Goal: Information Seeking & Learning: Check status

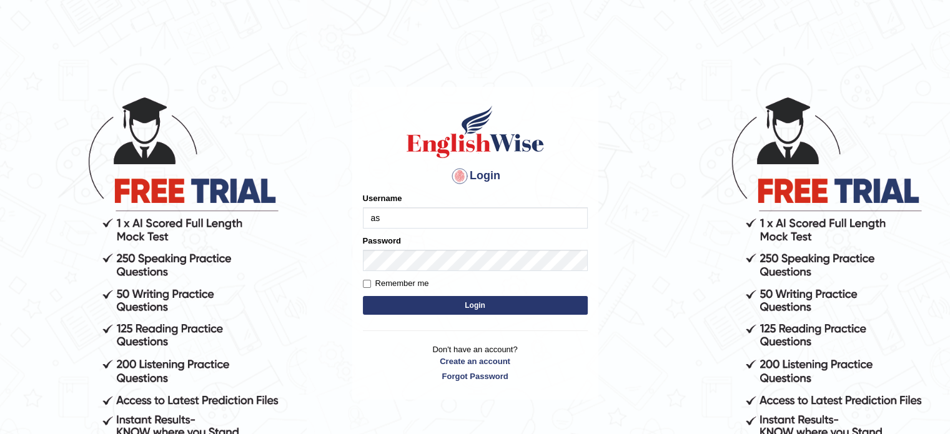
type input "a"
type input "asmitachapagain4391"
click at [454, 307] on button "Login" at bounding box center [475, 305] width 225 height 19
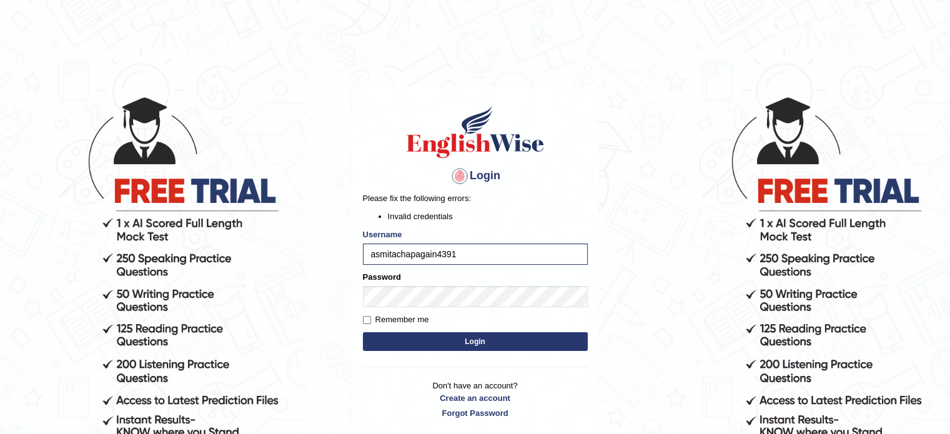
click at [426, 345] on button "Login" at bounding box center [475, 341] width 225 height 19
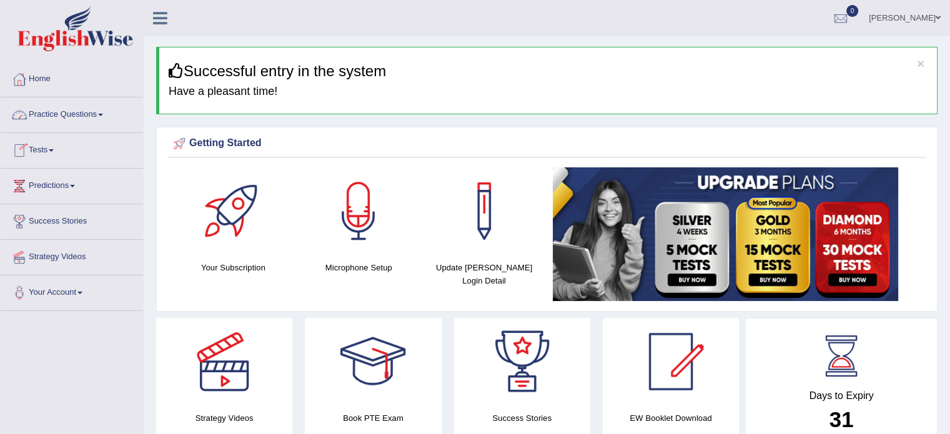
click at [102, 114] on span at bounding box center [100, 115] width 5 height 2
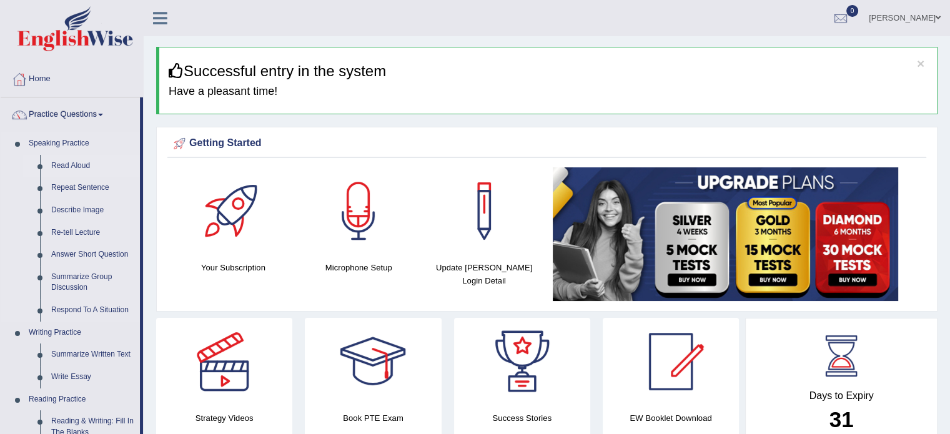
click at [124, 159] on link "Read Aloud" at bounding box center [93, 166] width 94 height 22
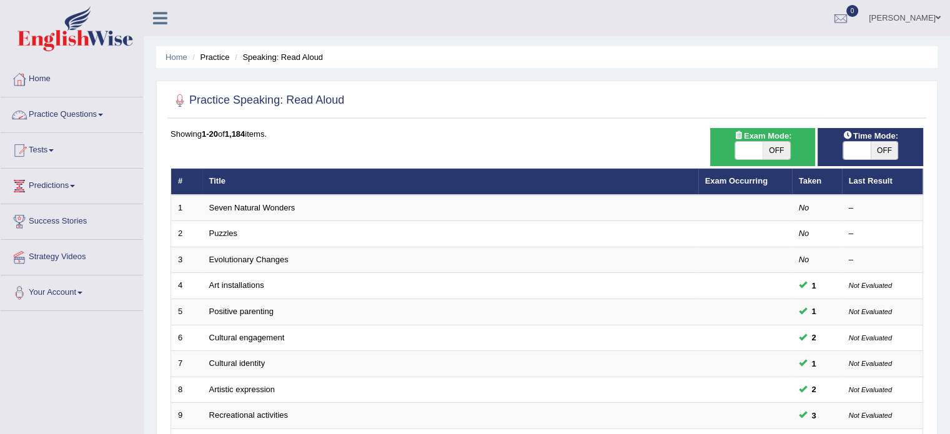
click at [102, 114] on link "Practice Questions" at bounding box center [72, 112] width 142 height 31
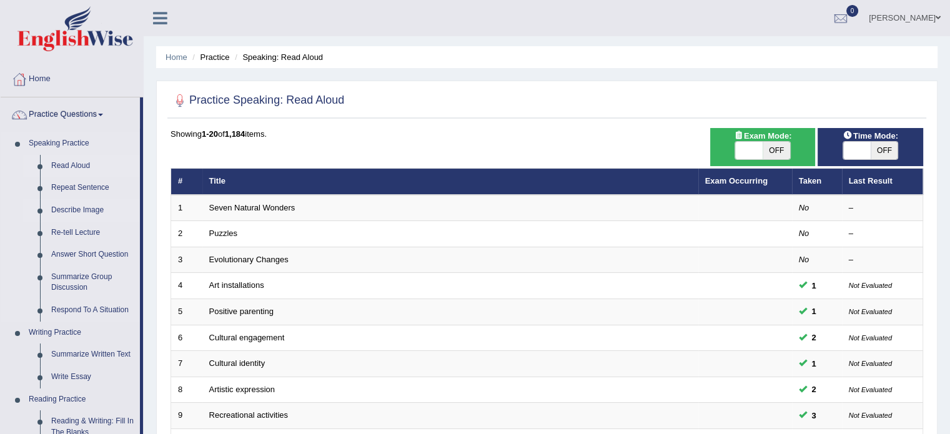
drag, startPoint x: 142, startPoint y: 212, endPoint x: 135, endPoint y: 200, distance: 14.0
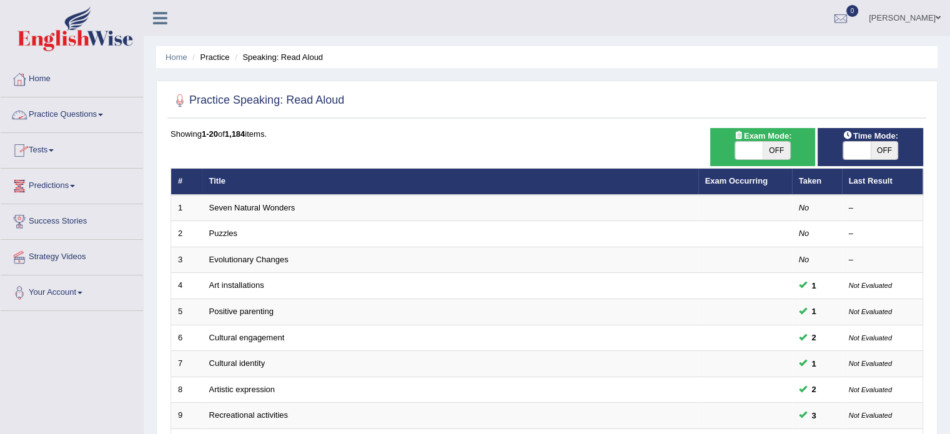
click at [114, 126] on link "Practice Questions" at bounding box center [72, 112] width 142 height 31
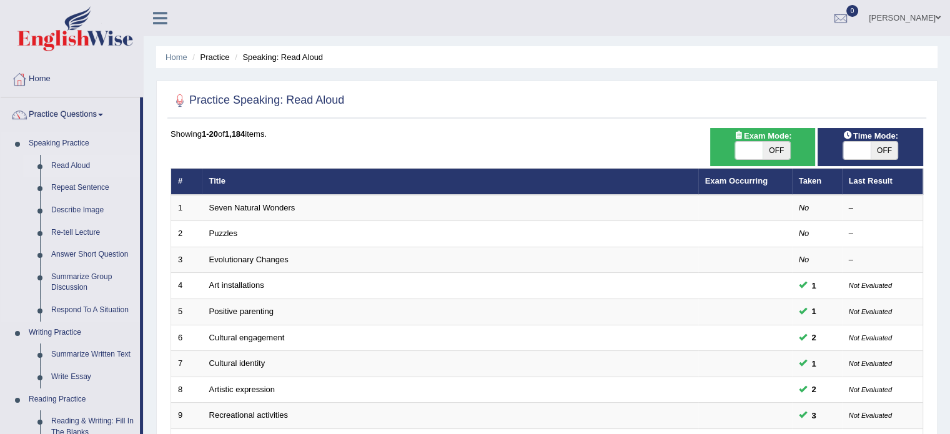
click at [124, 147] on link "Speaking Practice" at bounding box center [81, 143] width 117 height 22
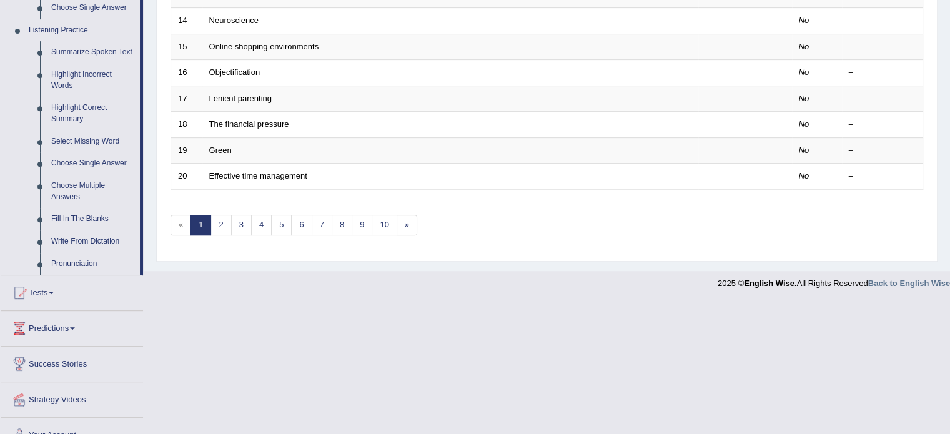
scroll to position [543, 0]
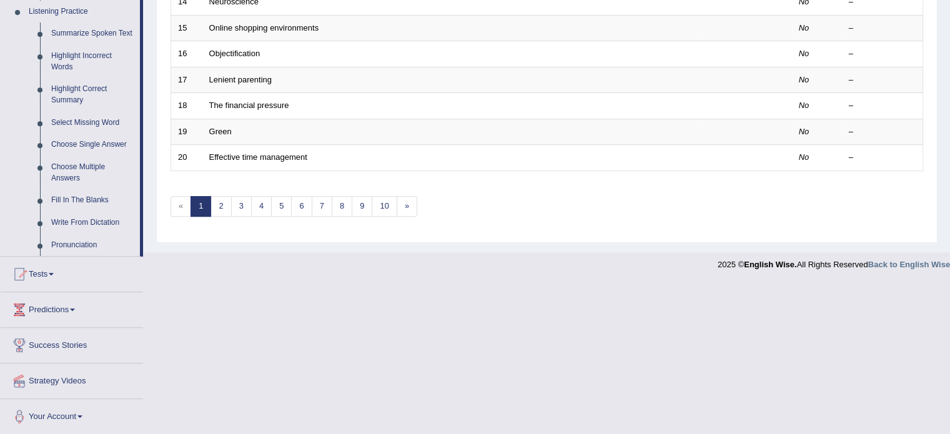
click at [54, 273] on span at bounding box center [51, 274] width 5 height 2
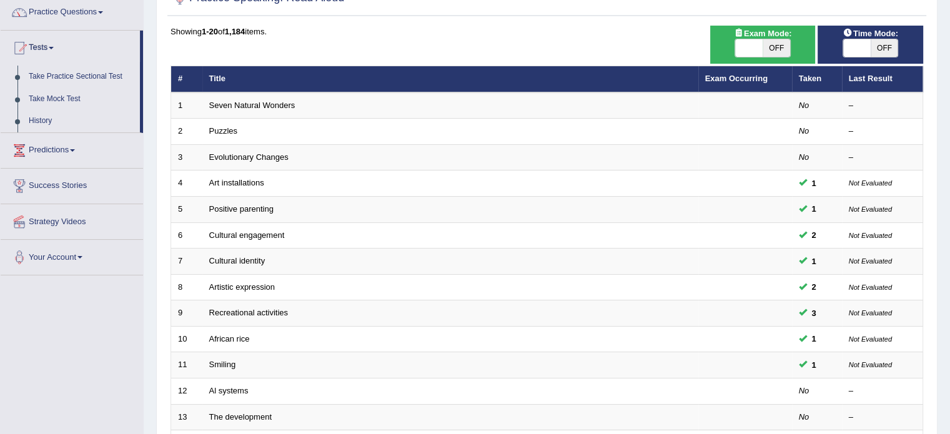
scroll to position [101, 0]
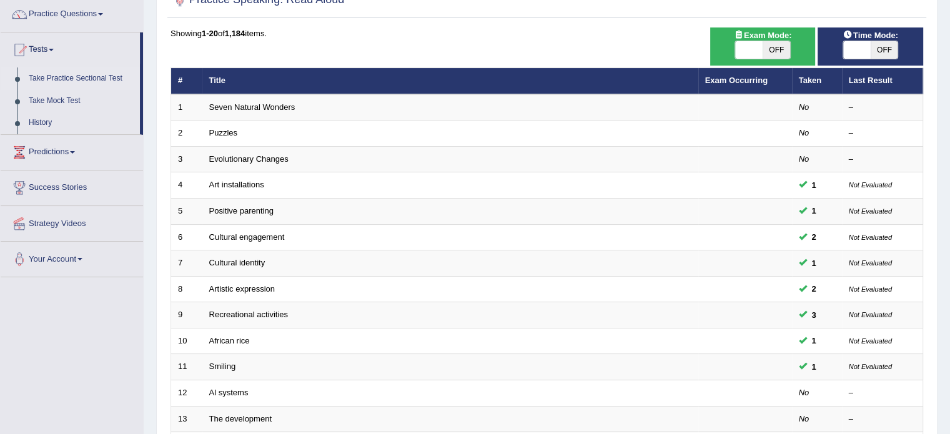
click at [87, 72] on link "Take Practice Sectional Test" at bounding box center [81, 78] width 117 height 22
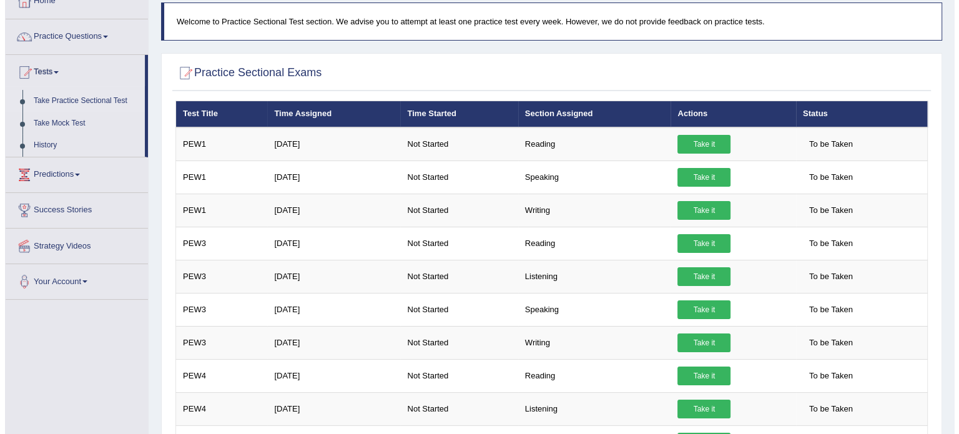
scroll to position [82, 0]
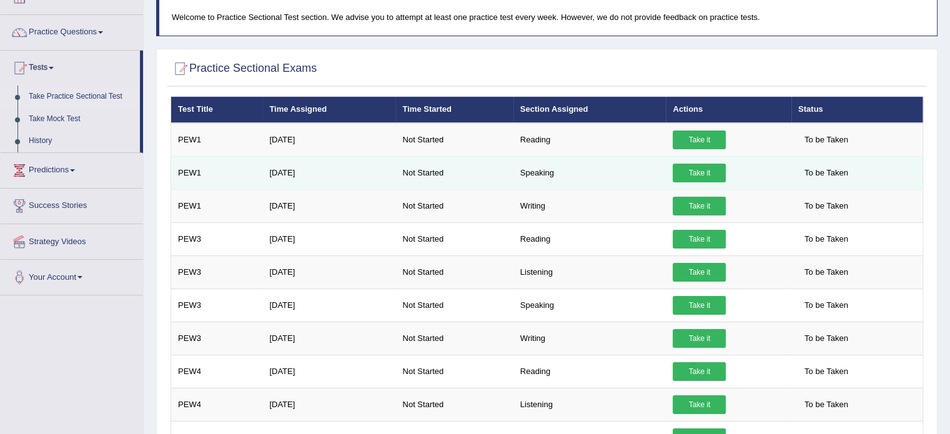
click at [695, 167] on link "Take it" at bounding box center [698, 173] width 53 height 19
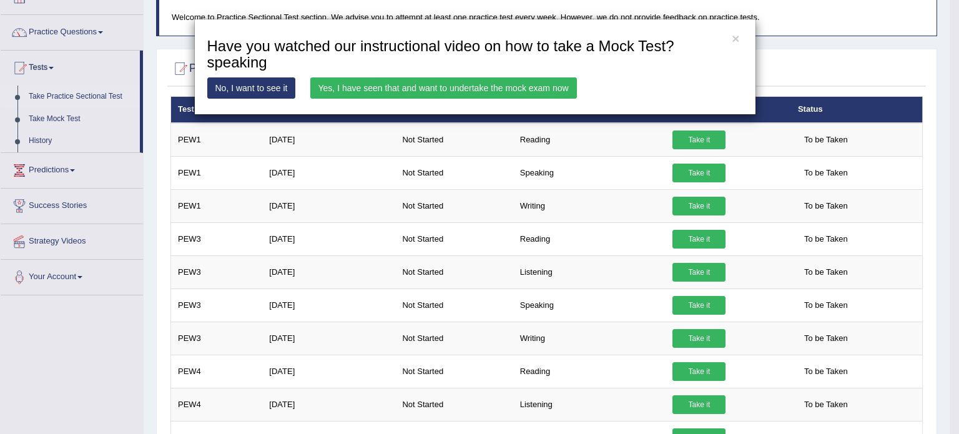
click at [493, 87] on link "Yes, I have seen that and want to undertake the mock exam now" at bounding box center [443, 87] width 267 height 21
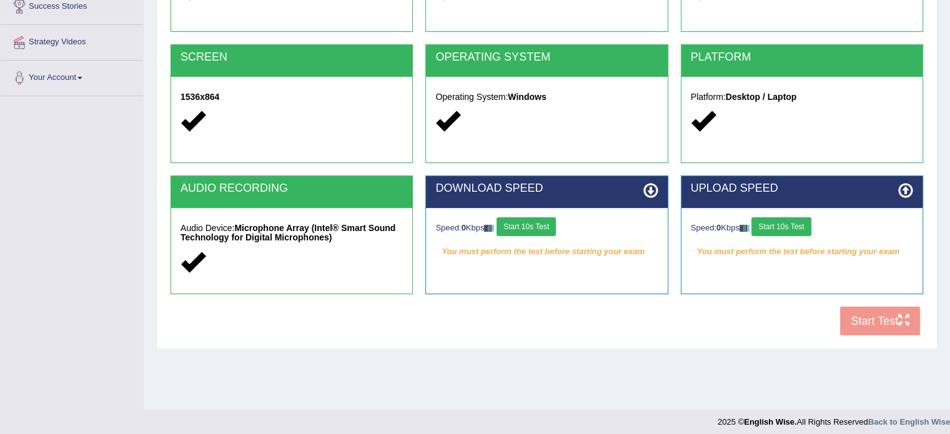
scroll to position [222, 0]
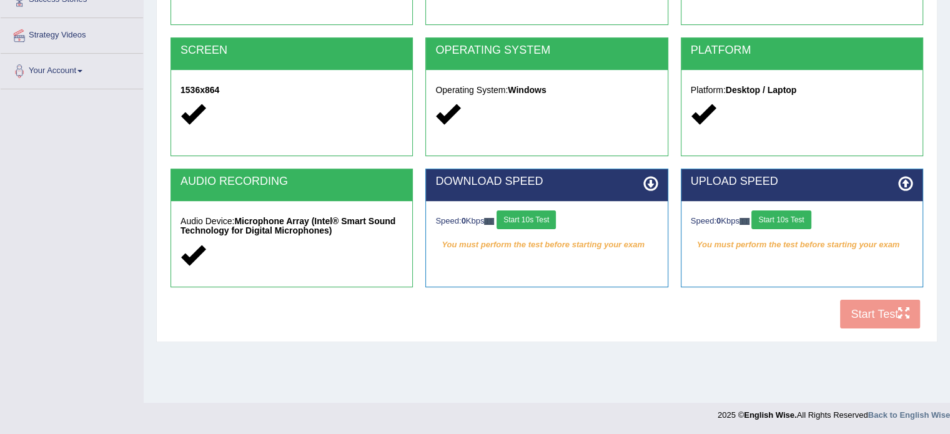
click at [515, 215] on button "Start 10s Test" at bounding box center [525, 219] width 59 height 19
click at [770, 219] on button "Start 10s Test" at bounding box center [780, 219] width 59 height 19
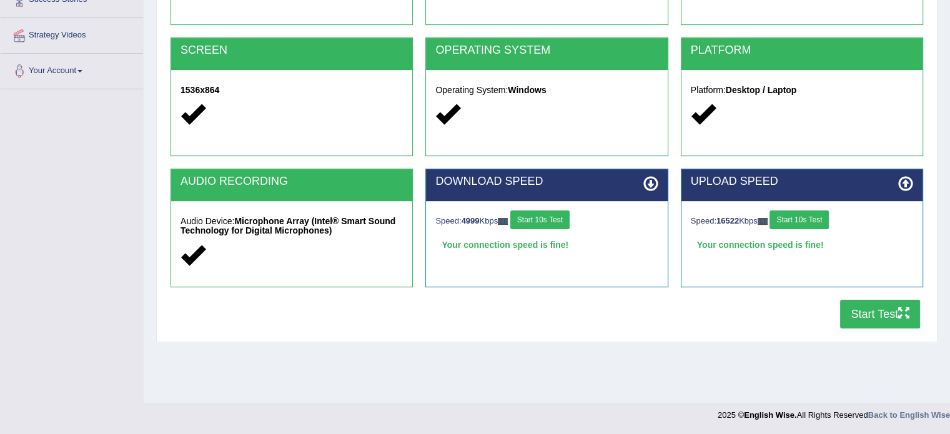
click at [551, 216] on button "Start 10s Test" at bounding box center [539, 219] width 59 height 19
click at [855, 306] on button "Start Test" at bounding box center [880, 314] width 80 height 29
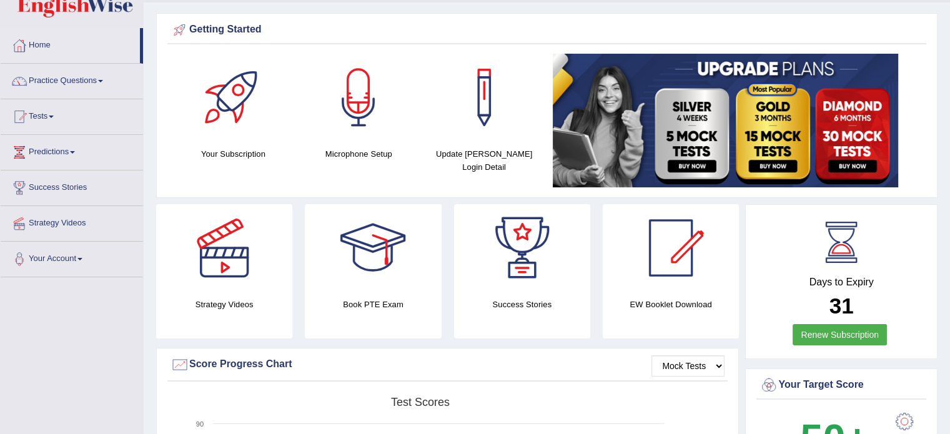
scroll to position [32, 0]
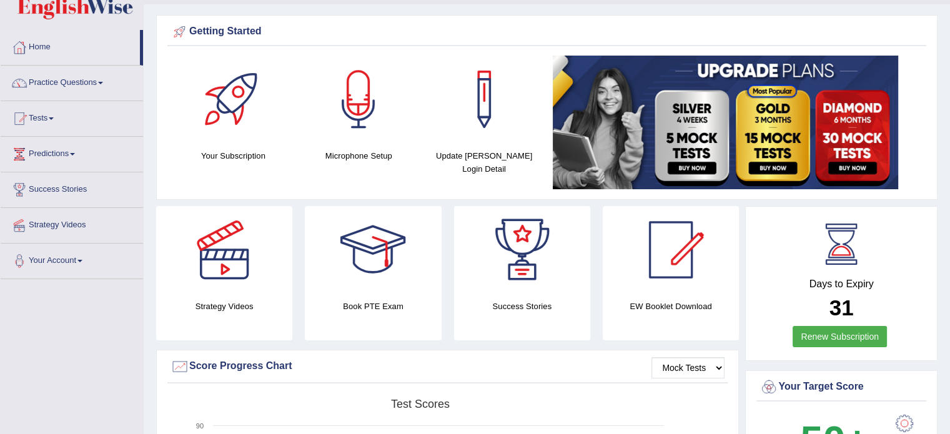
click at [102, 87] on link "Practice Questions" at bounding box center [72, 81] width 142 height 31
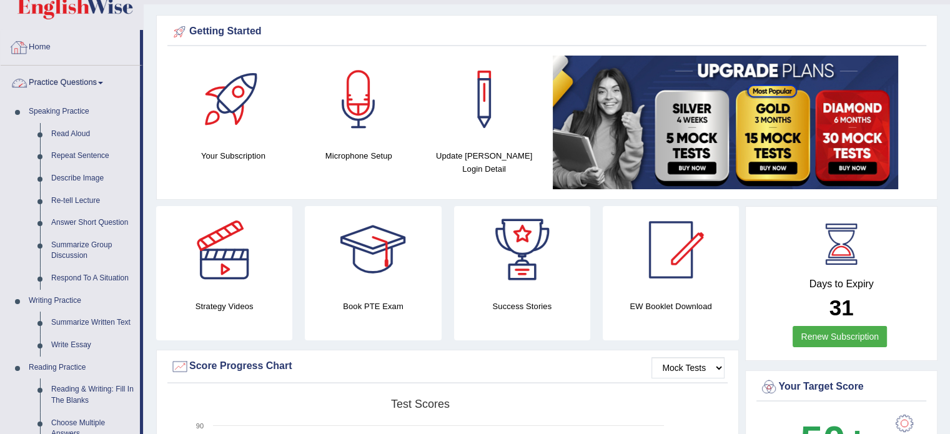
drag, startPoint x: 149, startPoint y: 95, endPoint x: 19, endPoint y: -1, distance: 161.2
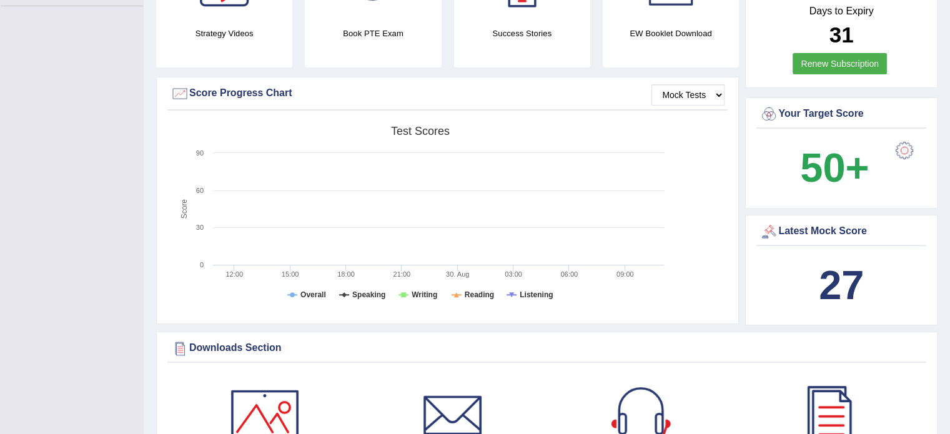
scroll to position [310, 0]
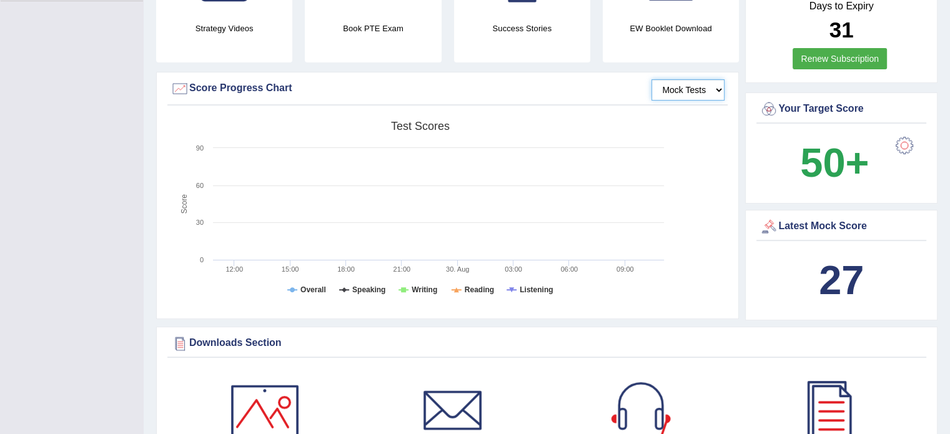
click at [719, 89] on select "Mock Tests" at bounding box center [687, 89] width 73 height 21
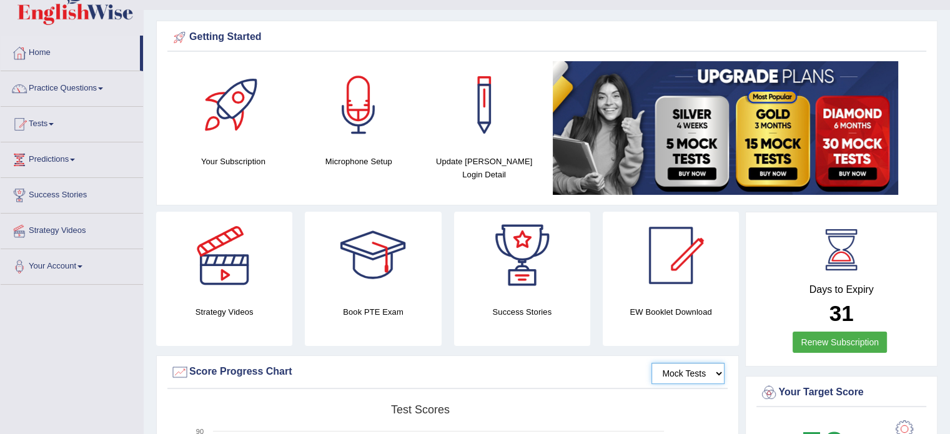
scroll to position [0, 0]
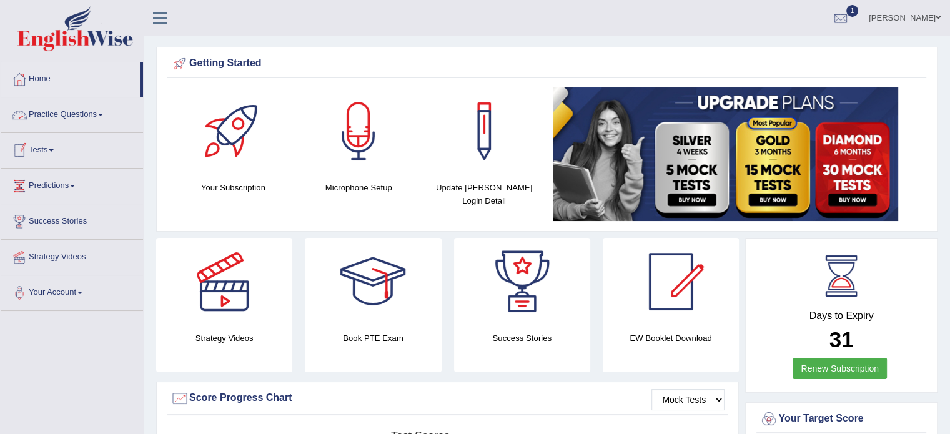
click at [60, 154] on link "Tests" at bounding box center [72, 148] width 142 height 31
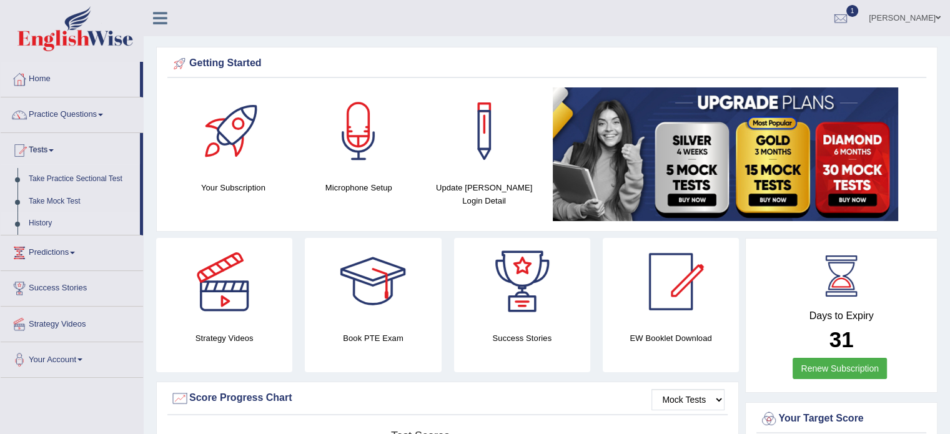
click at [44, 217] on link "History" at bounding box center [81, 223] width 117 height 22
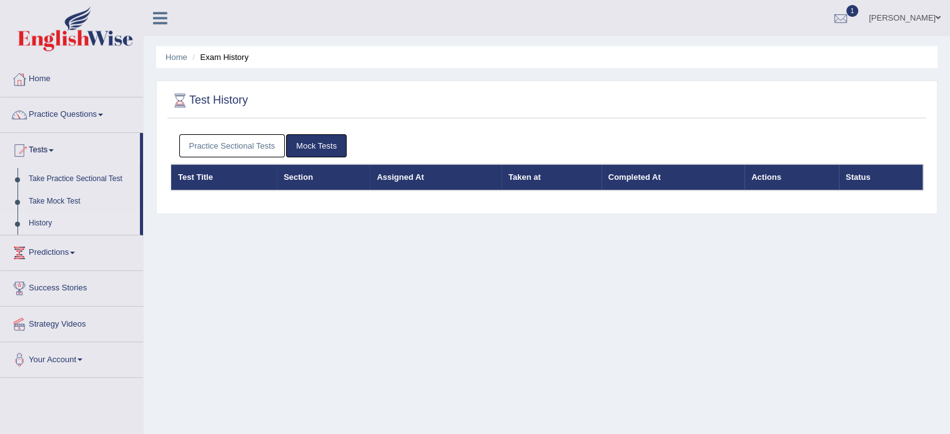
click at [220, 144] on link "Practice Sectional Tests" at bounding box center [232, 145] width 106 height 23
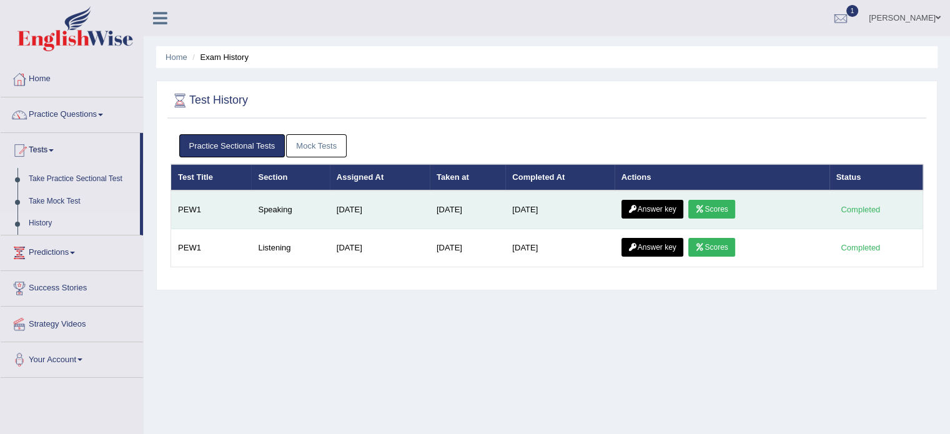
click at [721, 212] on link "Scores" at bounding box center [711, 209] width 46 height 19
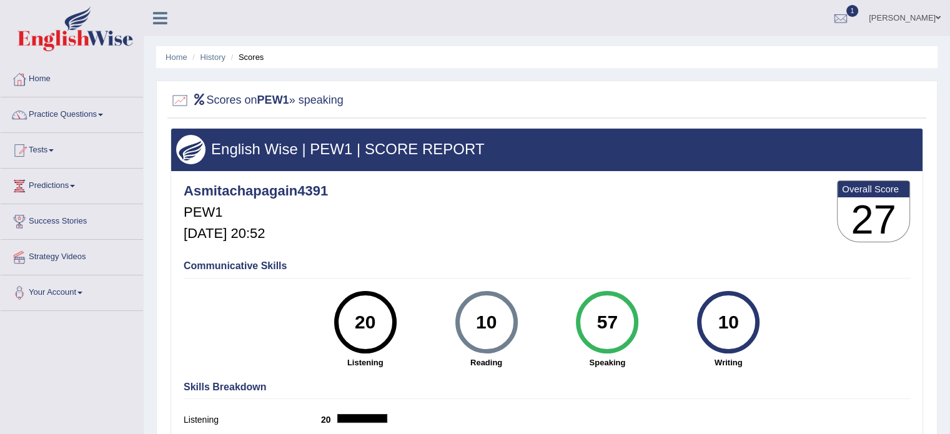
click at [253, 57] on li "Scores" at bounding box center [246, 57] width 36 height 12
click at [248, 60] on li "Scores" at bounding box center [246, 57] width 36 height 12
click at [253, 59] on li "Scores" at bounding box center [246, 57] width 36 height 12
click at [328, 100] on h2 "Scores on PEW1 » speaking" at bounding box center [256, 100] width 173 height 19
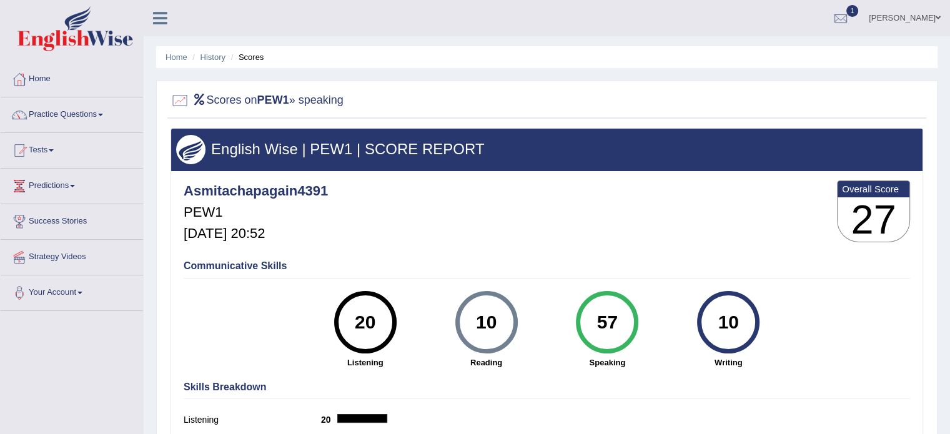
click at [328, 100] on h2 "Scores on PEW1 » speaking" at bounding box center [256, 100] width 173 height 19
click at [297, 100] on h2 "Scores on PEW1 » speaking" at bounding box center [256, 100] width 173 height 19
click at [220, 104] on h2 "Scores on PEW1 » speaking" at bounding box center [256, 100] width 173 height 19
click at [303, 104] on h2 "Scores on PEW1 » speaking" at bounding box center [256, 100] width 173 height 19
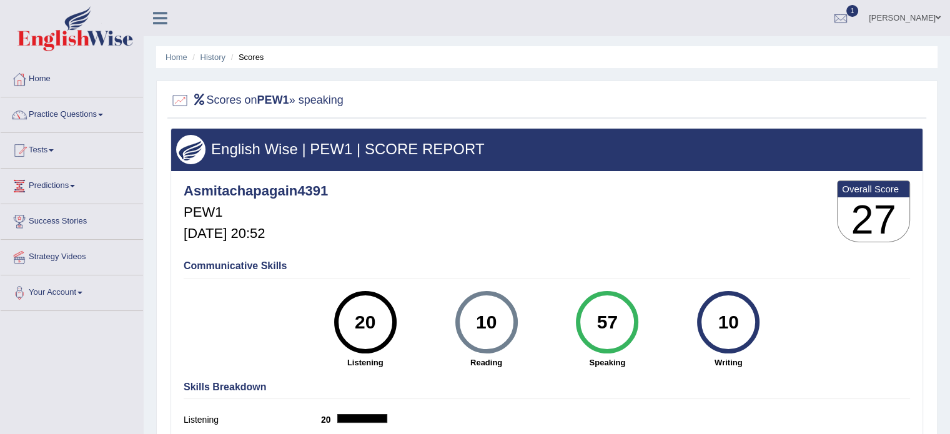
click at [330, 102] on h2 "Scores on PEW1 » speaking" at bounding box center [256, 100] width 173 height 19
click at [214, 104] on h2 "Scores on PEW1 » speaking" at bounding box center [256, 100] width 173 height 19
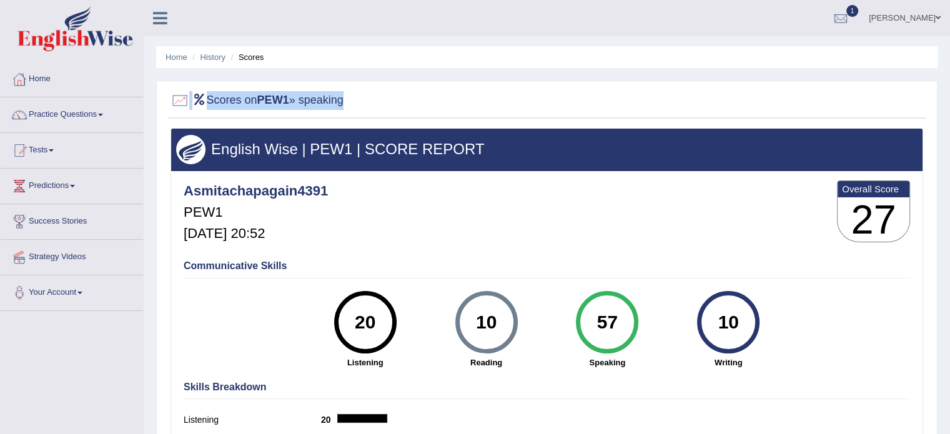
click at [335, 100] on h2 "Scores on PEW1 » speaking" at bounding box center [256, 100] width 173 height 19
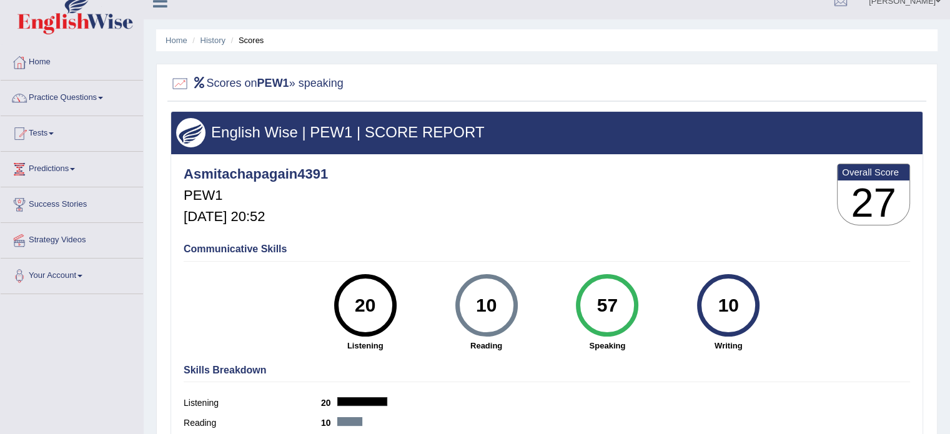
scroll to position [26, 0]
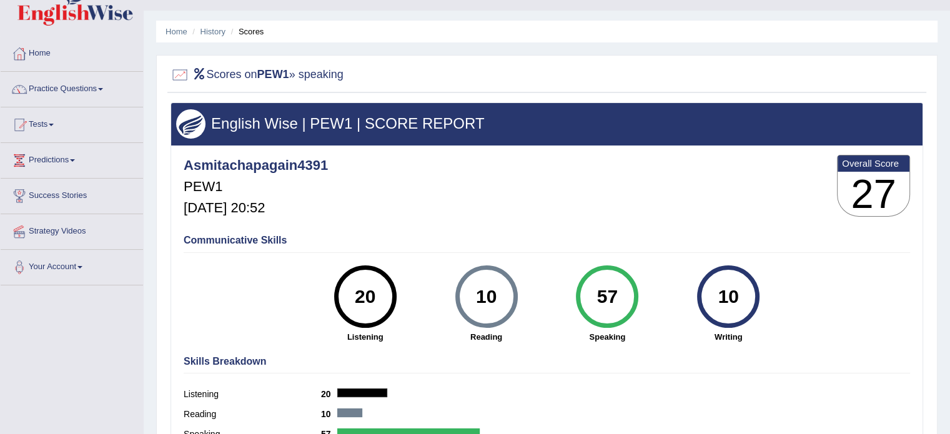
click at [186, 122] on img at bounding box center [190, 123] width 29 height 29
click at [315, 77] on h2 "Scores on PEW1 » speaking" at bounding box center [256, 75] width 173 height 19
click at [297, 72] on h2 "Scores on PEW1 » speaking" at bounding box center [256, 75] width 173 height 19
click at [283, 72] on b "PEW1" at bounding box center [273, 74] width 32 height 12
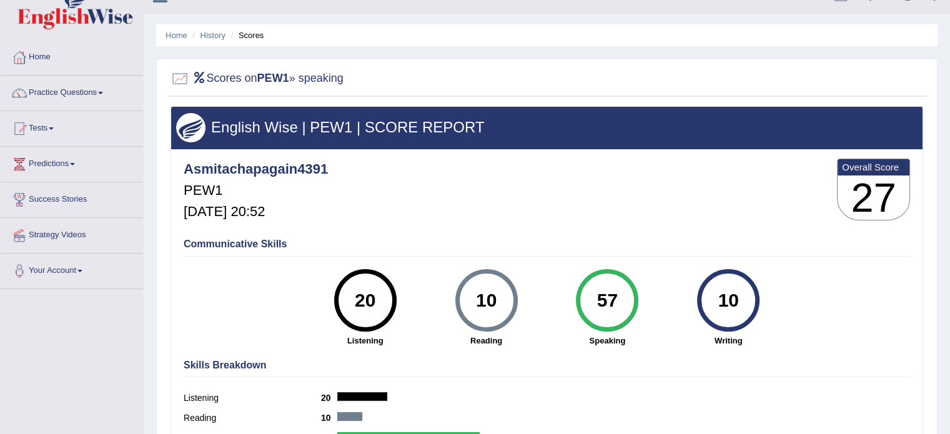
scroll to position [0, 0]
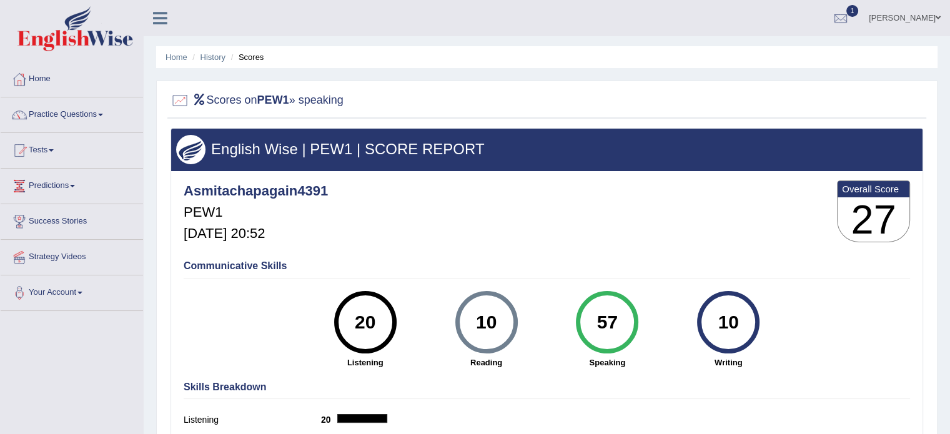
click at [284, 102] on b "PEW1" at bounding box center [273, 100] width 32 height 12
click at [199, 101] on icon at bounding box center [199, 99] width 14 height 11
click at [320, 103] on h2 "Scores on PEW1 » speaking" at bounding box center [256, 100] width 173 height 19
click at [325, 99] on h2 "Scores on PEW1 » speaking" at bounding box center [256, 100] width 173 height 19
click at [57, 154] on link "Tests" at bounding box center [72, 148] width 142 height 31
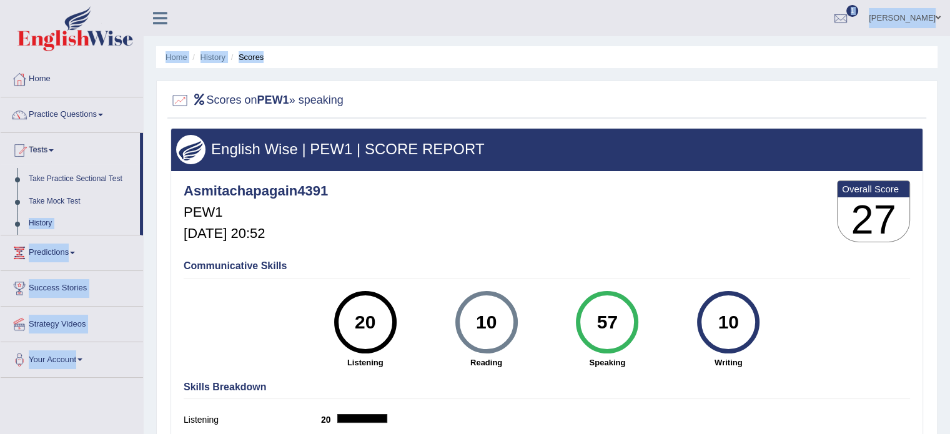
drag, startPoint x: 141, startPoint y: 212, endPoint x: 147, endPoint y: 279, distance: 67.7
click at [147, 279] on div "Toggle navigation Home Practice Questions Speaking Practice Read Aloud Repeat S…" at bounding box center [475, 324] width 950 height 649
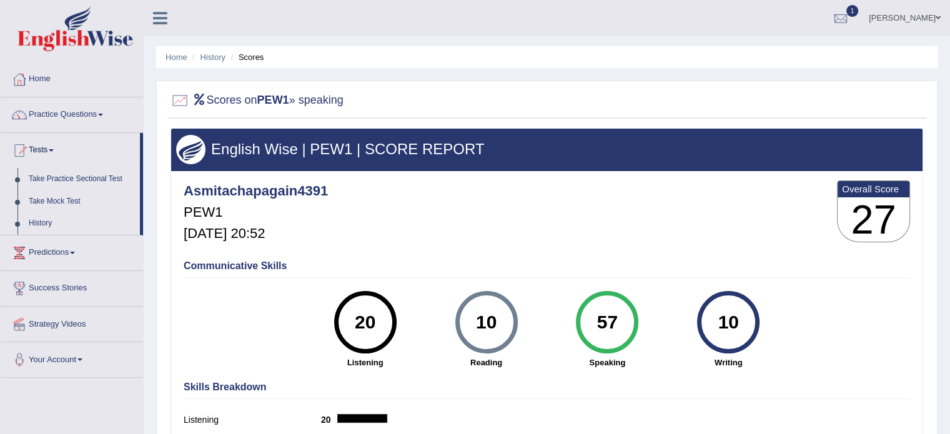
click at [225, 320] on div "Communicative Skills 20 Listening 10 Reading 57 Speaking 10 Writing" at bounding box center [546, 313] width 732 height 118
click at [584, 142] on h3 "English Wise | PEW1 | SCORE REPORT" at bounding box center [546, 149] width 741 height 16
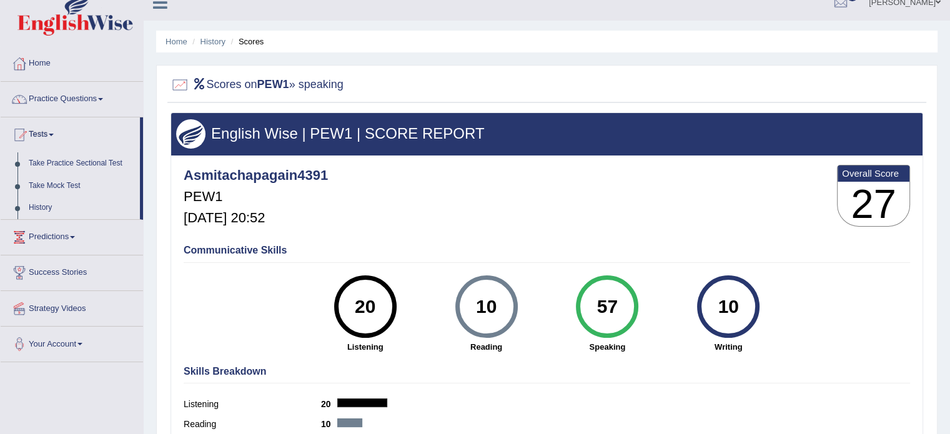
scroll to position [6, 0]
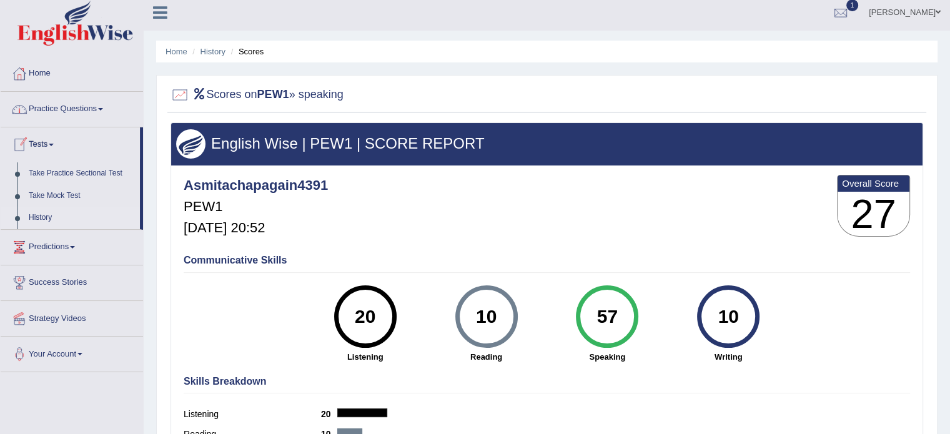
click at [44, 217] on link "History" at bounding box center [81, 218] width 117 height 22
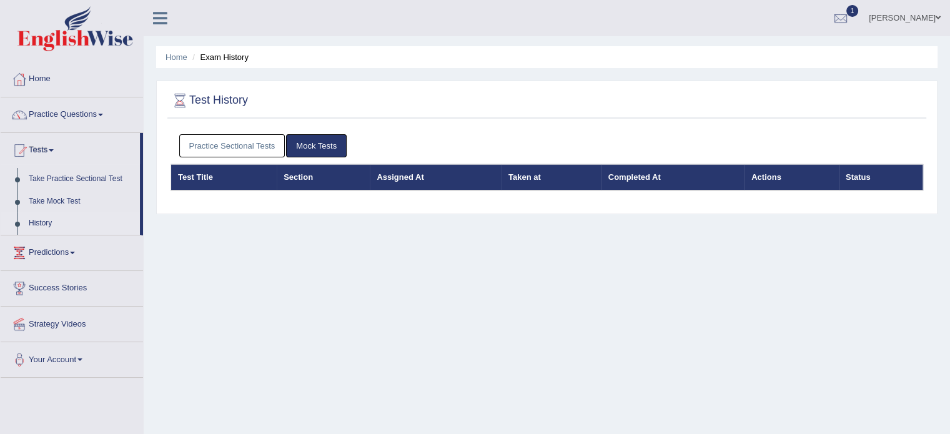
click at [225, 144] on link "Practice Sectional Tests" at bounding box center [232, 145] width 106 height 23
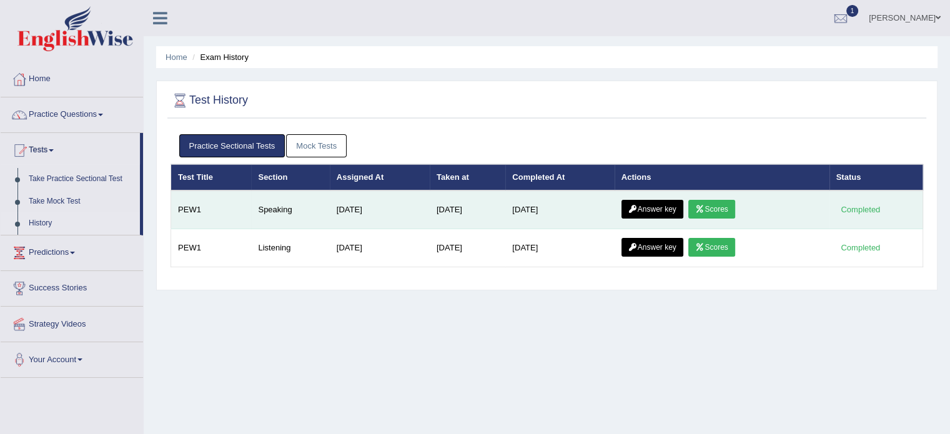
click at [657, 209] on link "Answer key" at bounding box center [652, 209] width 62 height 19
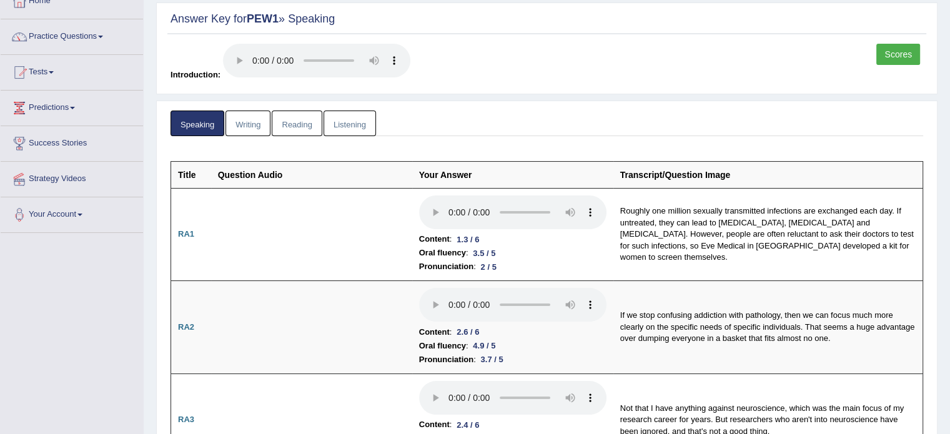
scroll to position [72, 0]
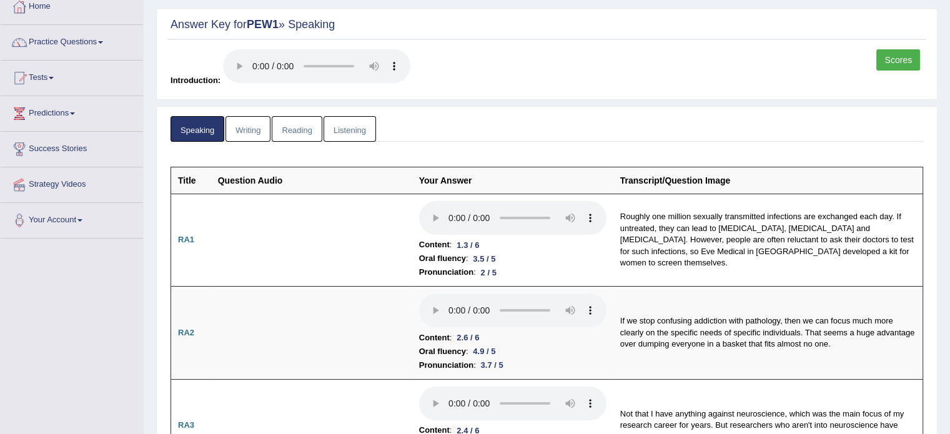
drag, startPoint x: 954, startPoint y: 34, endPoint x: 958, endPoint y: 42, distance: 8.7
click at [949, 42] on html "Toggle navigation Home Practice Questions Speaking Practice Read Aloud Repeat S…" at bounding box center [475, 145] width 950 height 434
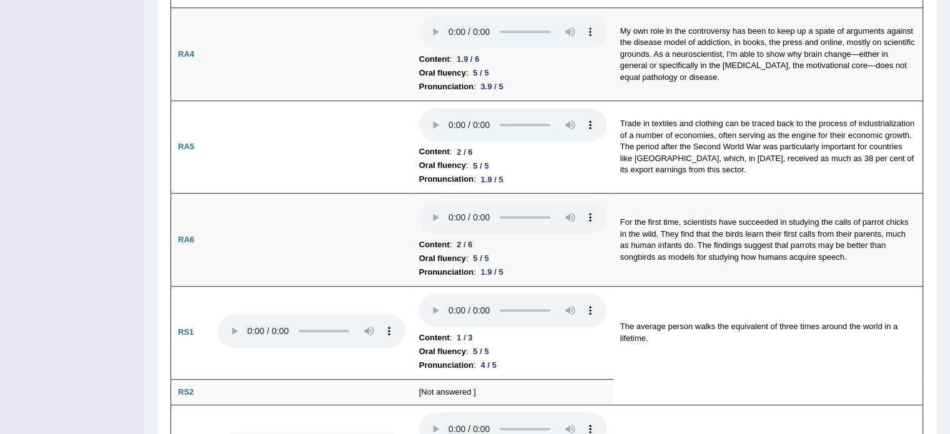
scroll to position [0, 0]
